Goal: Find specific page/section: Find specific page/section

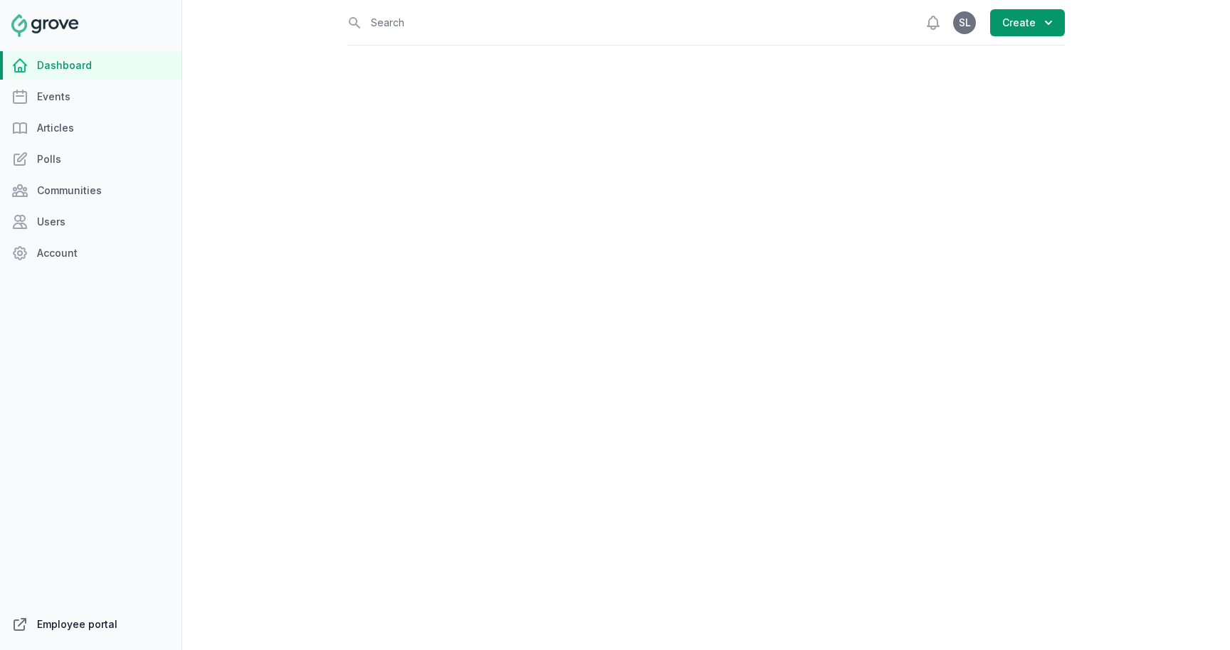
click at [98, 630] on link "Employee portal" at bounding box center [90, 625] width 181 height 28
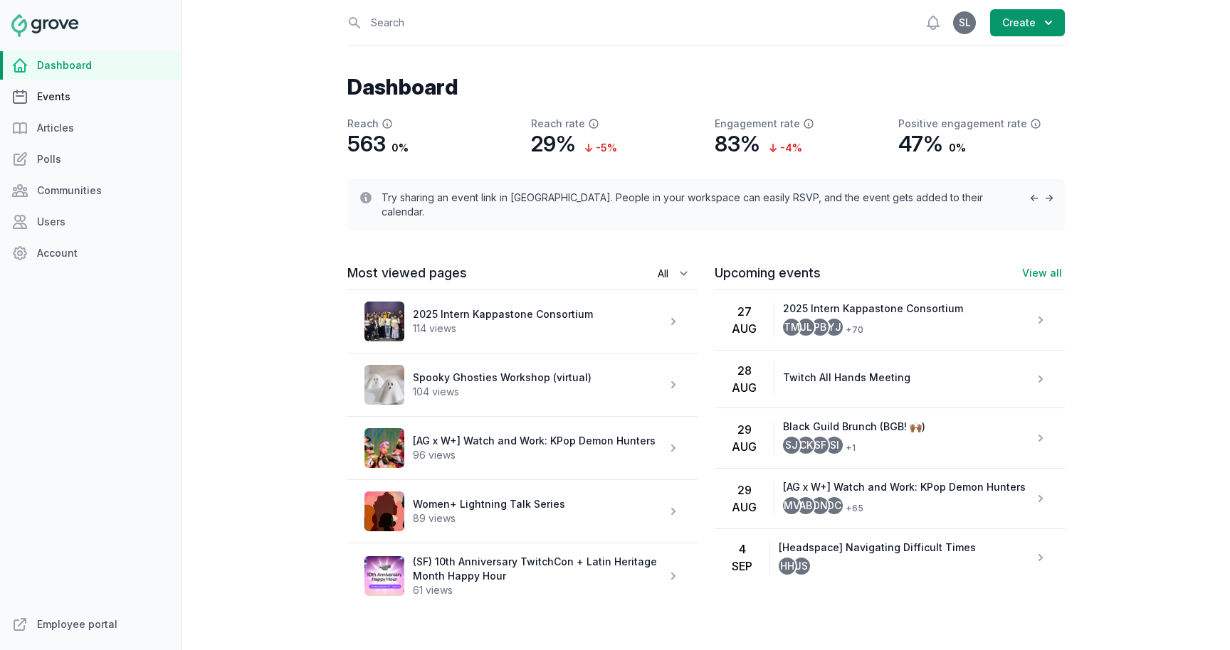
click at [43, 94] on link "Events" at bounding box center [90, 97] width 181 height 28
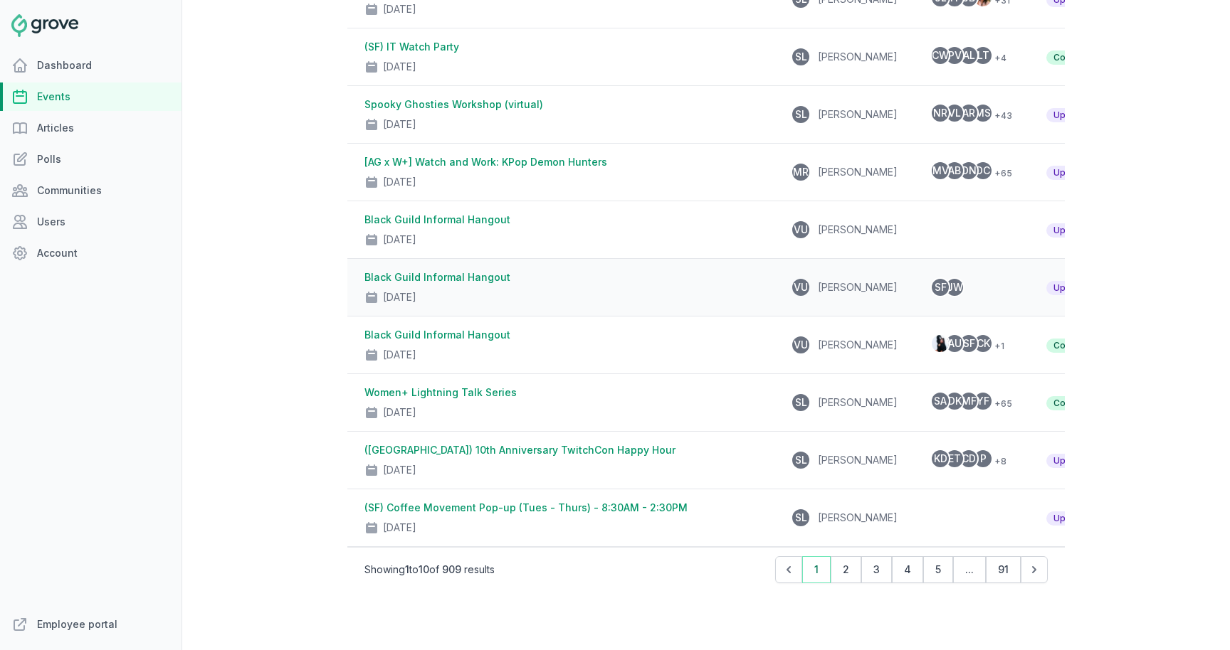
scroll to position [258, 0]
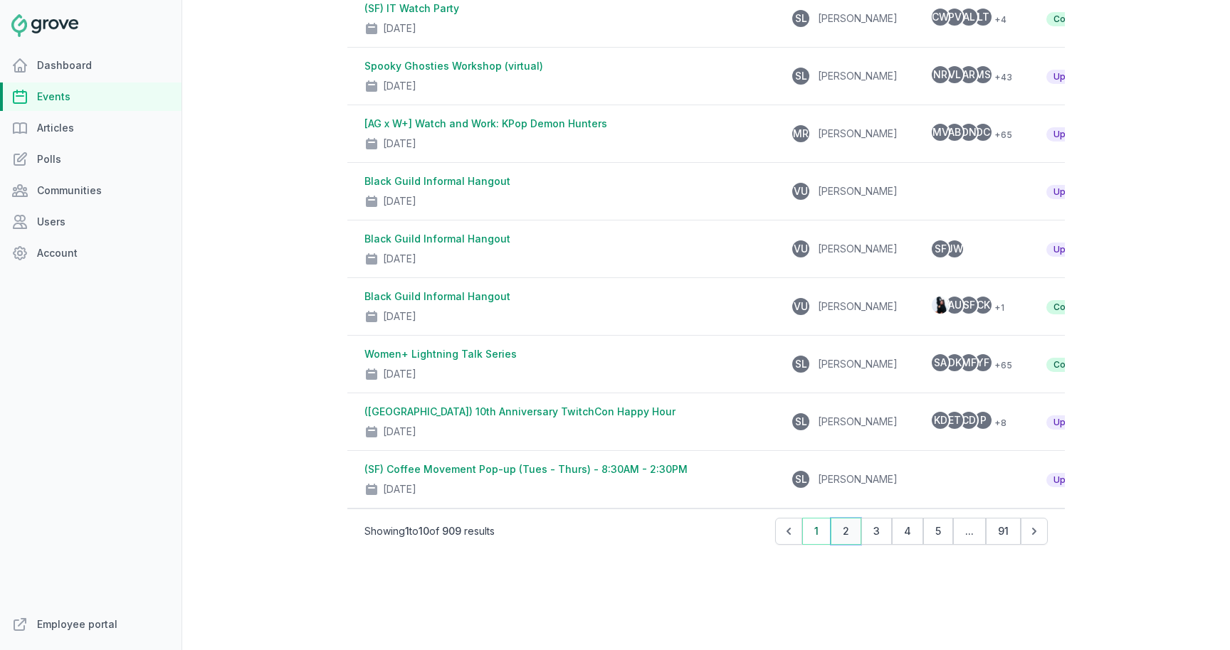
click at [840, 537] on button "2" at bounding box center [845, 531] width 31 height 27
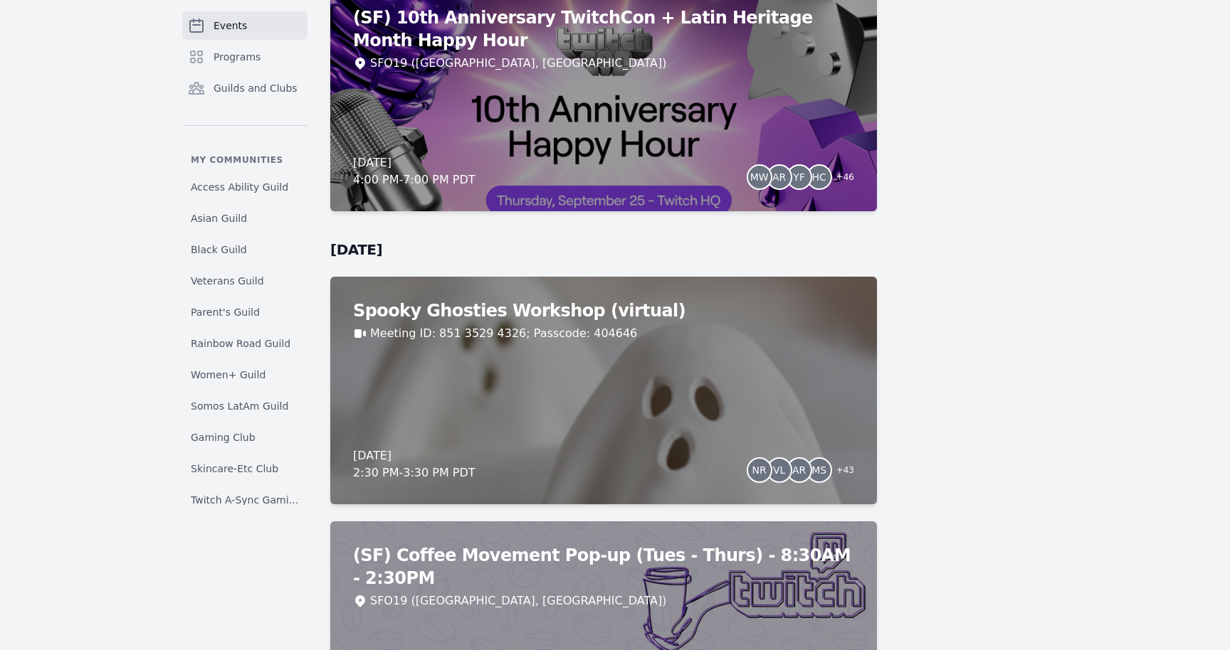
scroll to position [3904, 0]
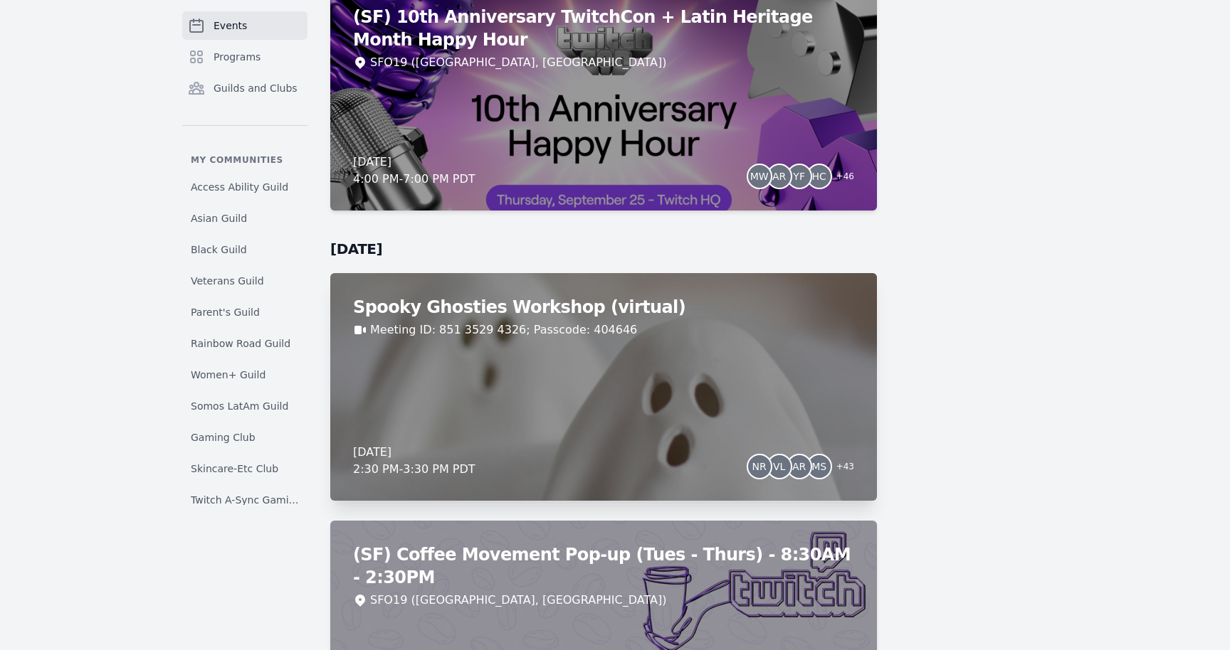
click at [757, 327] on div "Meeting ID: 851 3529 4326; Passcode: 404646" at bounding box center [603, 330] width 501 height 17
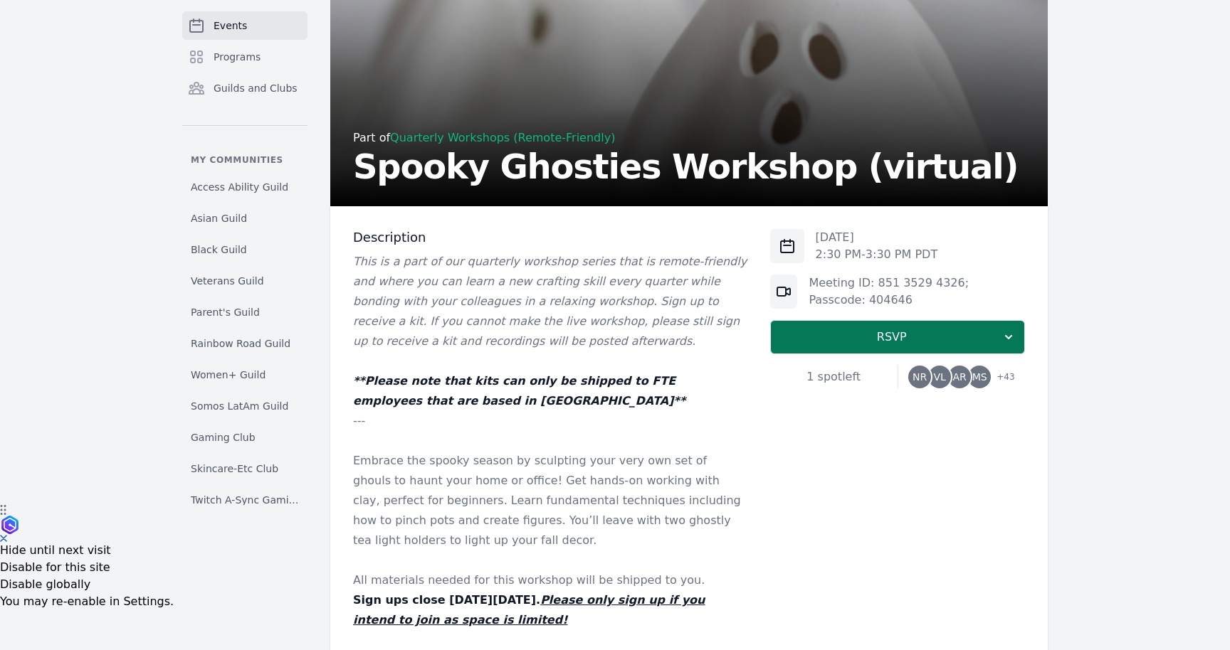
scroll to position [198, 0]
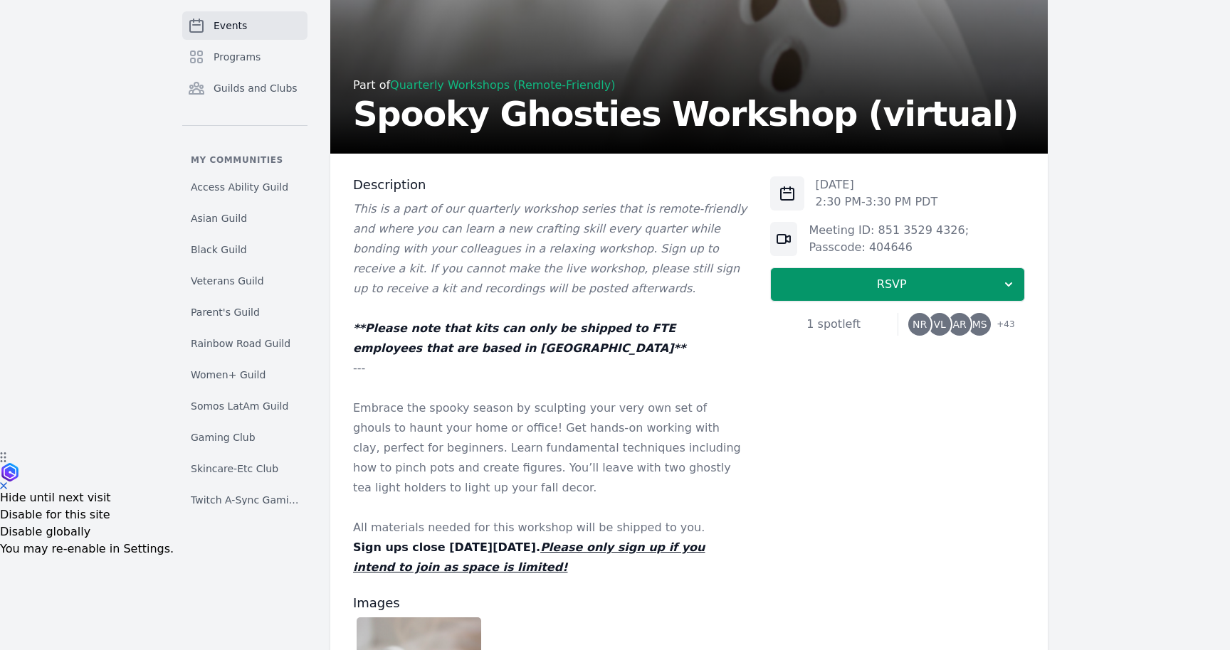
click at [949, 317] on div "NR VL AR MS + 43" at bounding box center [961, 324] width 106 height 23
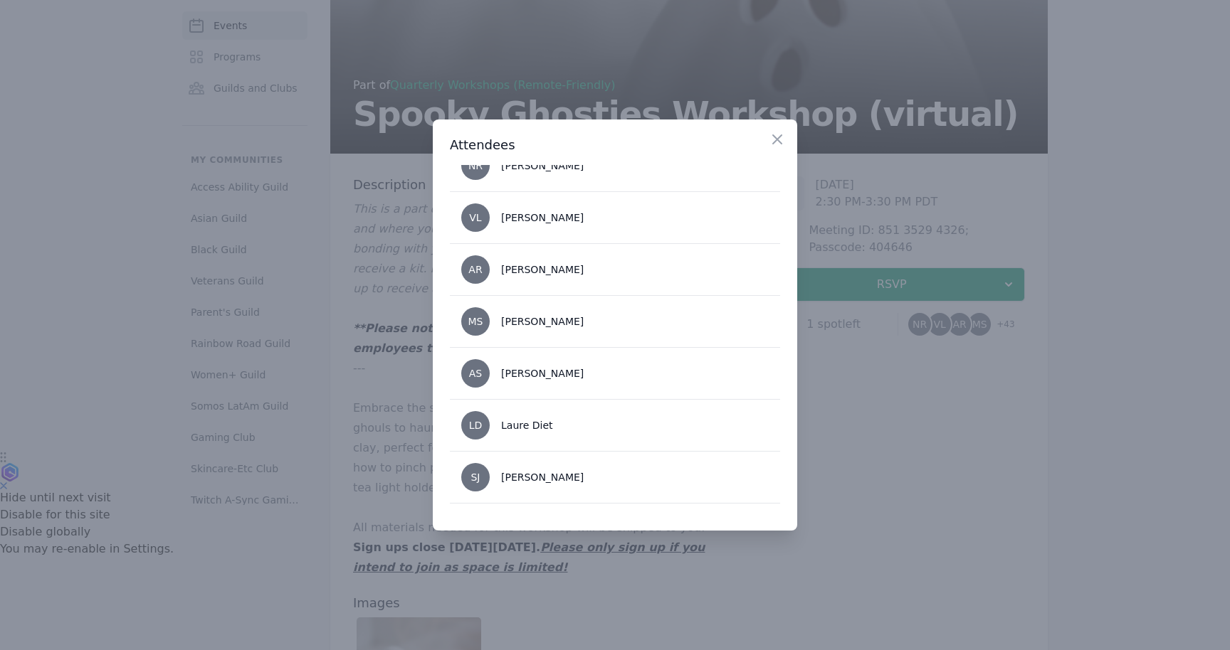
scroll to position [0, 0]
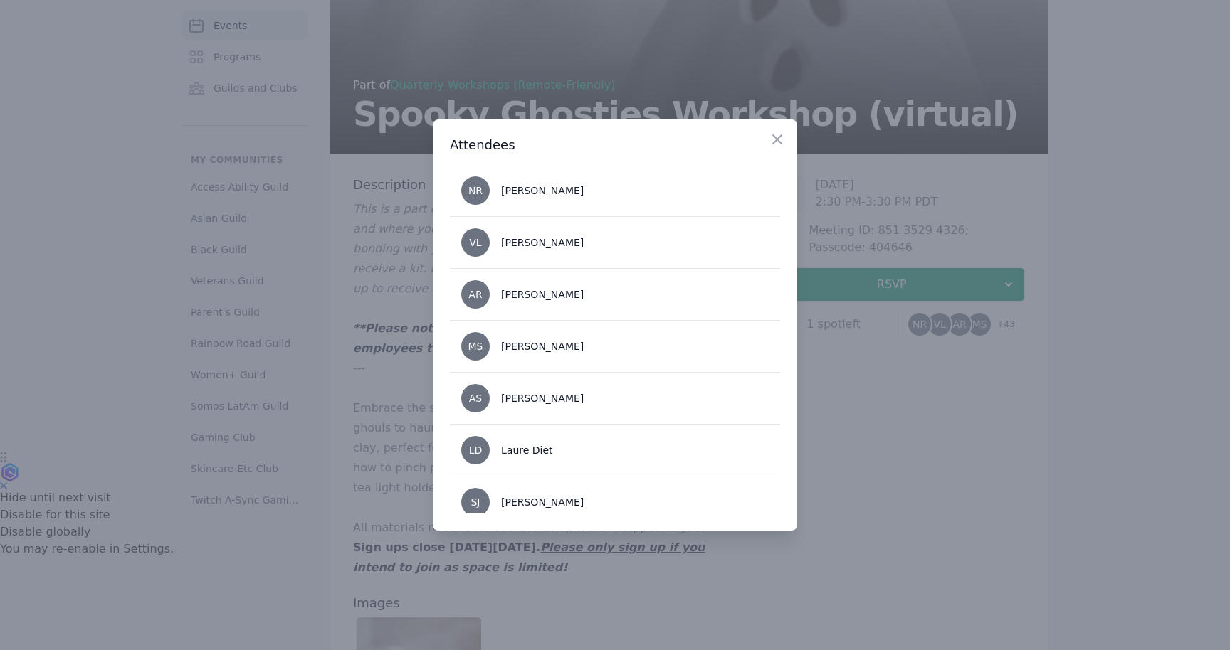
click at [884, 467] on div at bounding box center [615, 325] width 1230 height 650
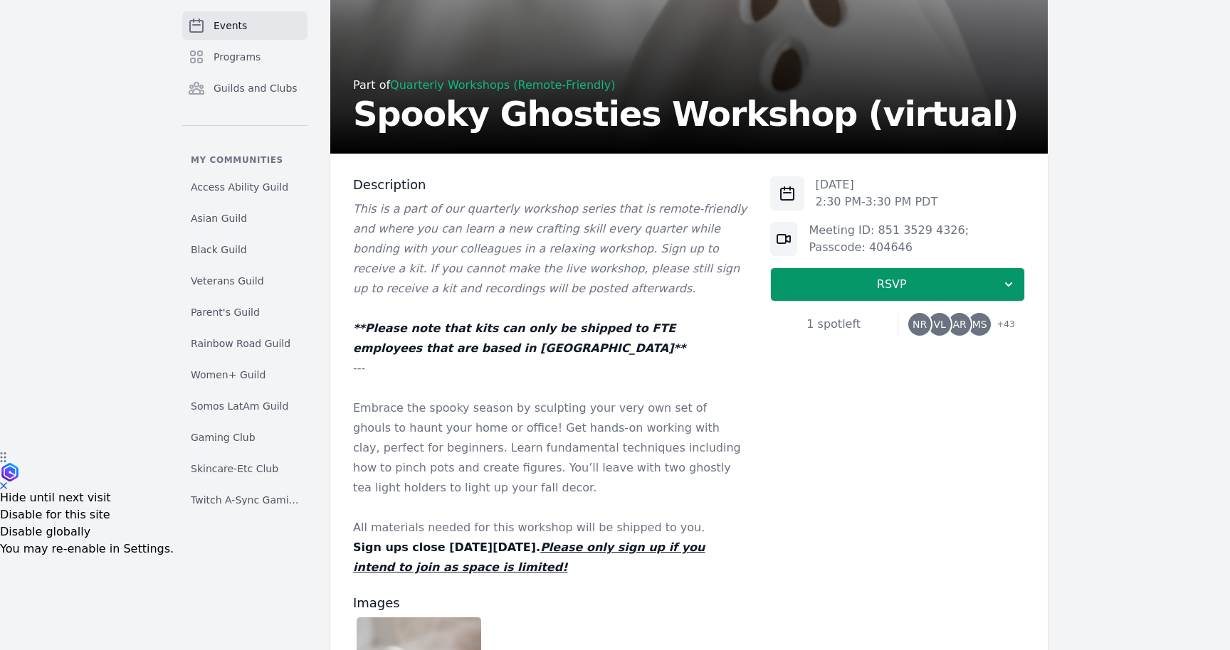
scroll to position [549, 0]
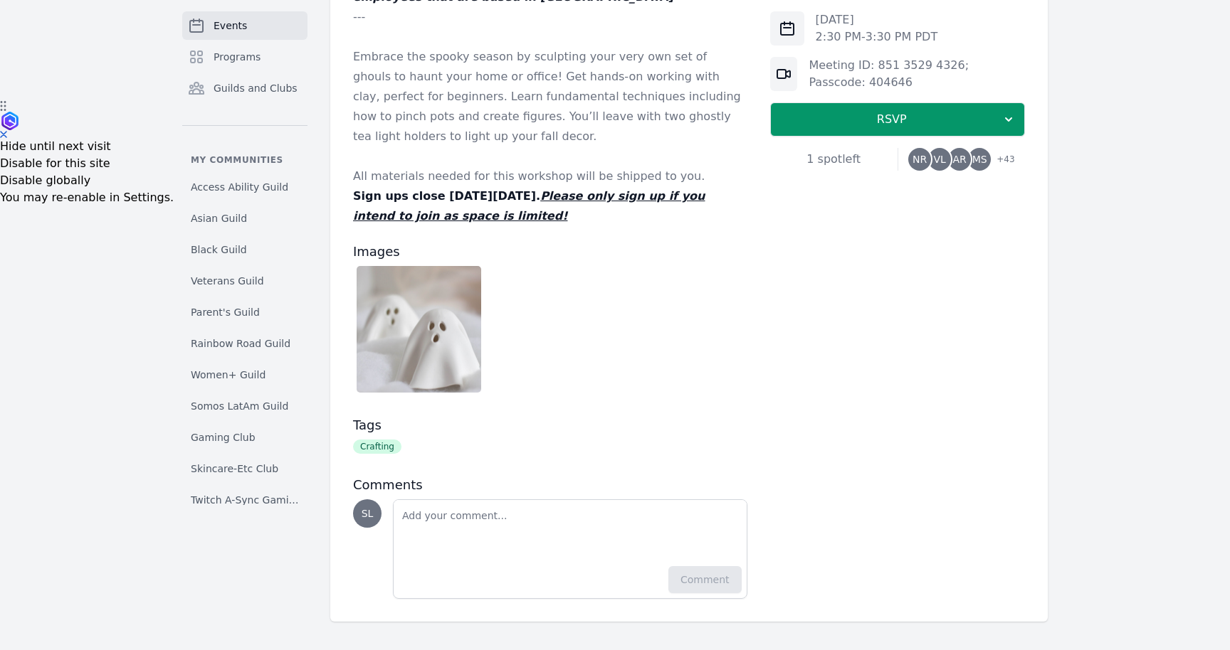
click at [465, 331] on img at bounding box center [418, 329] width 125 height 127
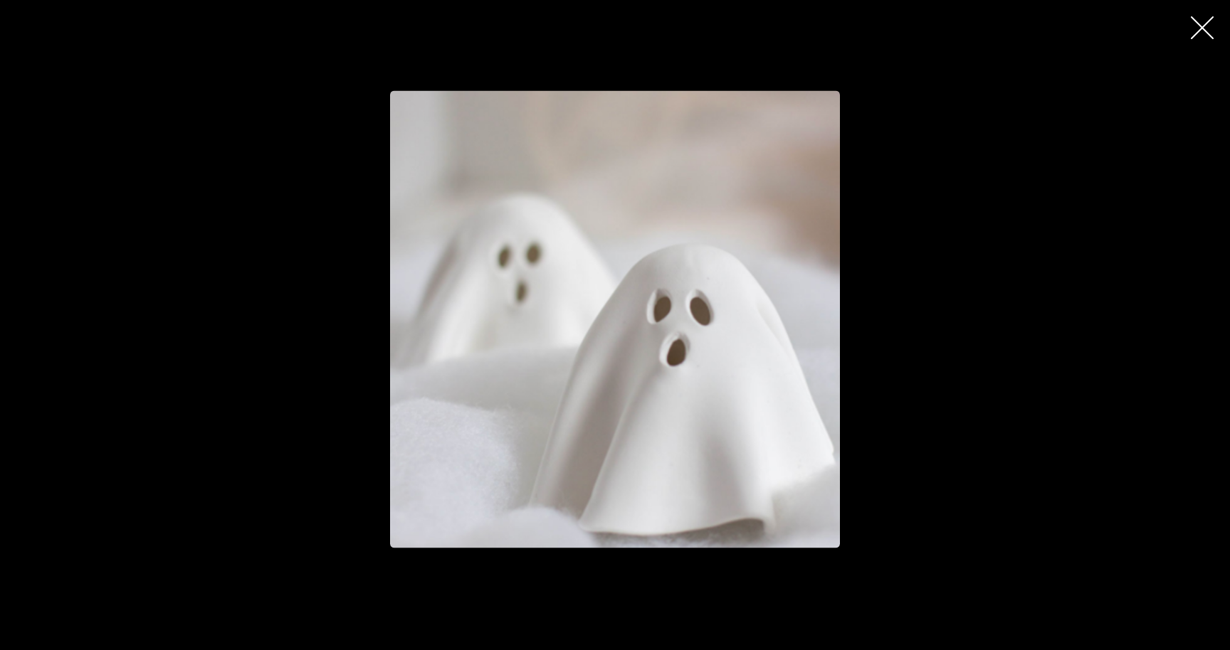
click at [1007, 263] on div at bounding box center [615, 320] width 1230 height 458
click at [1199, 21] on icon "button" at bounding box center [1201, 27] width 23 height 23
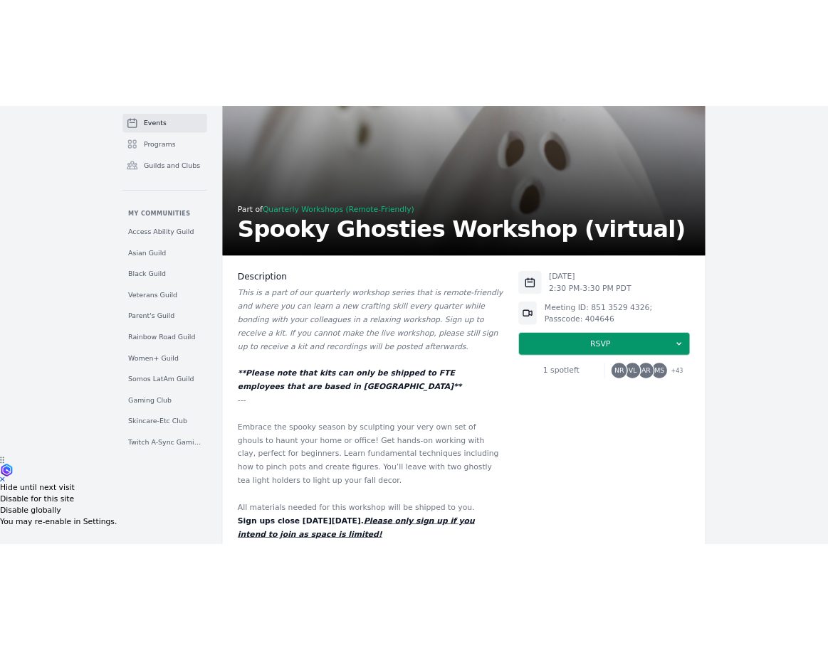
scroll to position [0, 0]
